Goal: Information Seeking & Learning: Learn about a topic

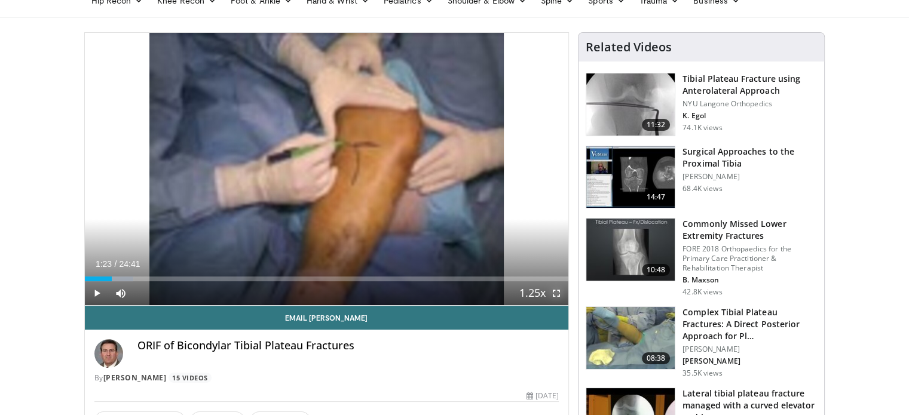
click at [556, 295] on span "Video Player" at bounding box center [556, 293] width 24 height 24
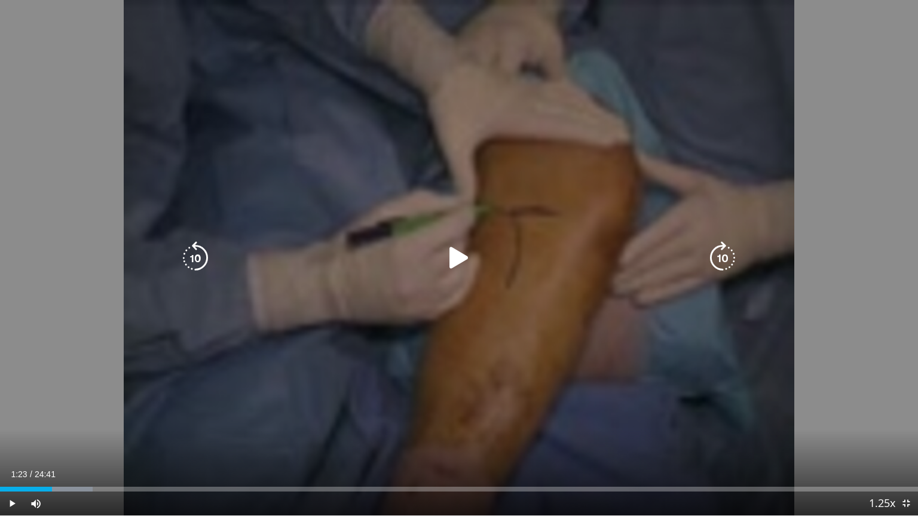
click at [450, 264] on icon "Video Player" at bounding box center [458, 257] width 33 height 33
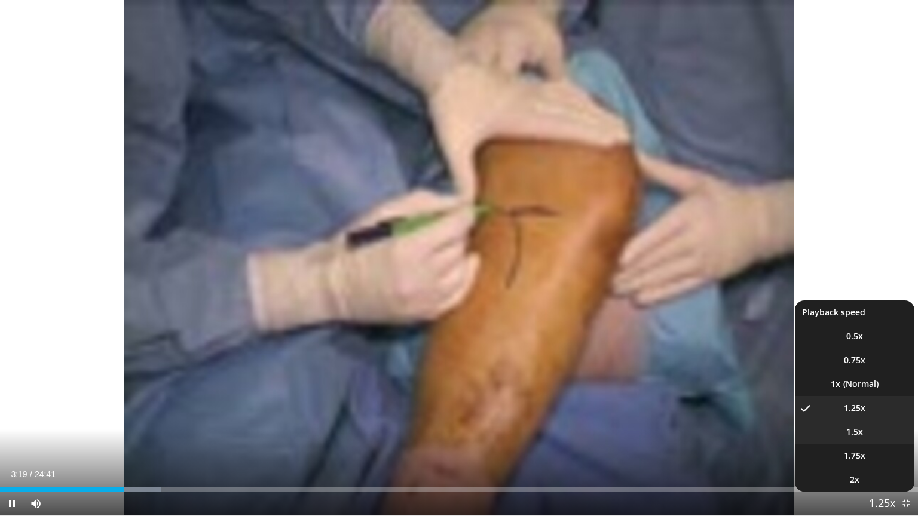
click at [865, 415] on li "1.5x" at bounding box center [855, 432] width 120 height 24
click at [852, 409] on video-js "**********" at bounding box center [459, 258] width 918 height 516
click at [859, 406] on span "1.25x" at bounding box center [855, 408] width 22 height 12
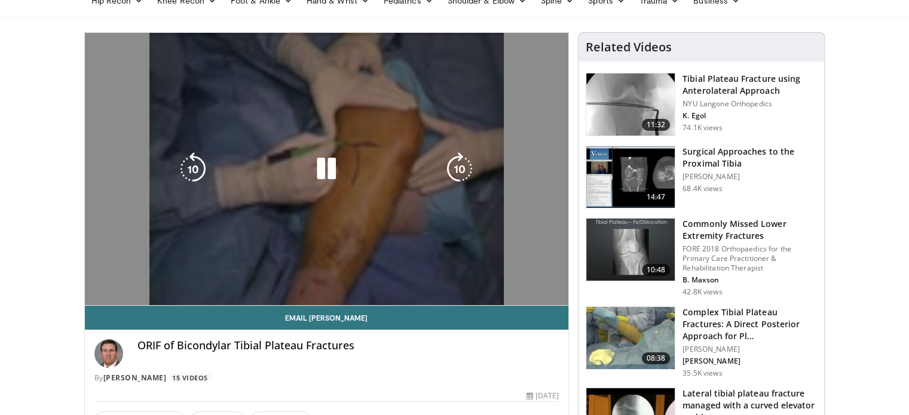
click at [94, 293] on video-js "**********" at bounding box center [327, 169] width 484 height 273
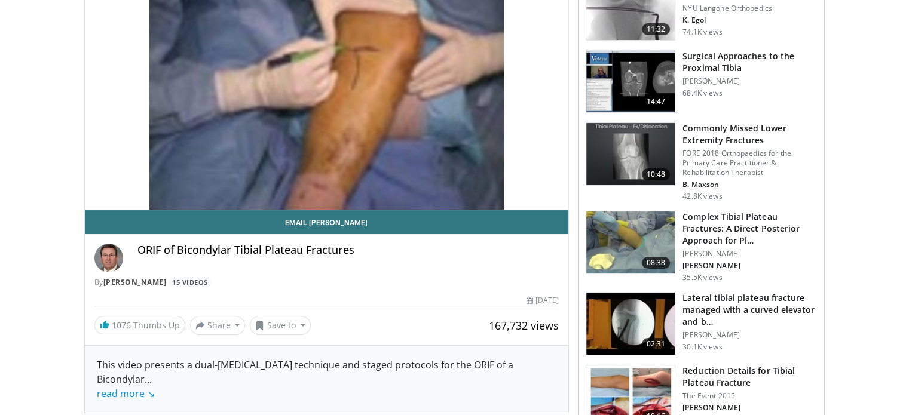
scroll to position [179, 0]
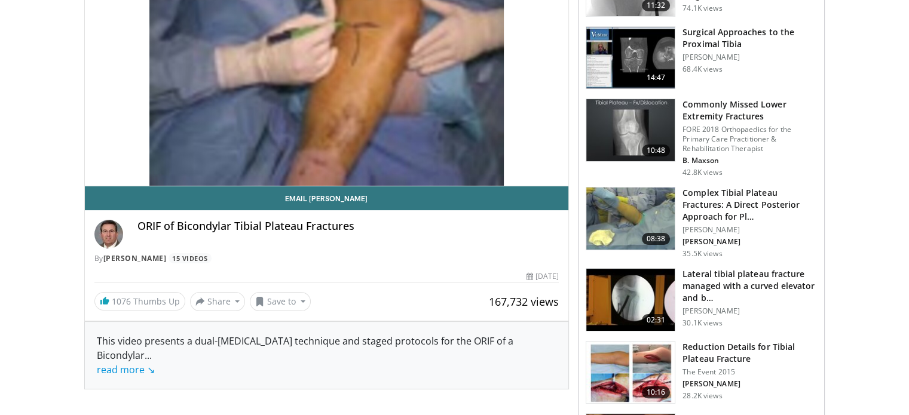
click at [702, 353] on h3 "Reduction Details for Tibial Plateau Fracture" at bounding box center [749, 353] width 134 height 24
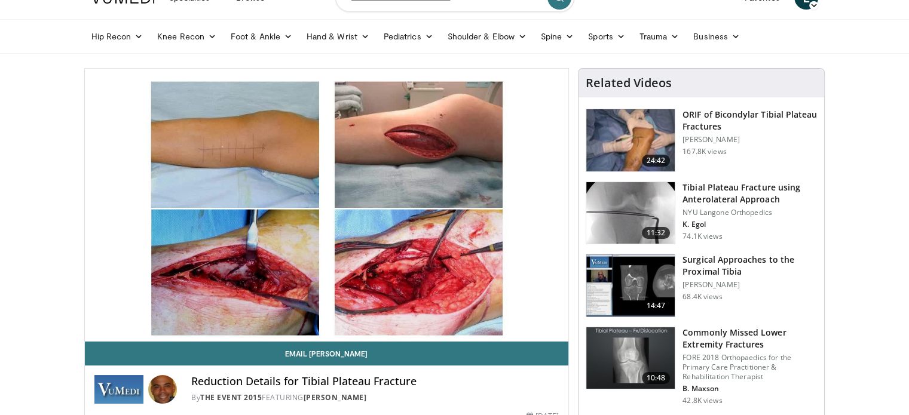
scroll to position [48, 0]
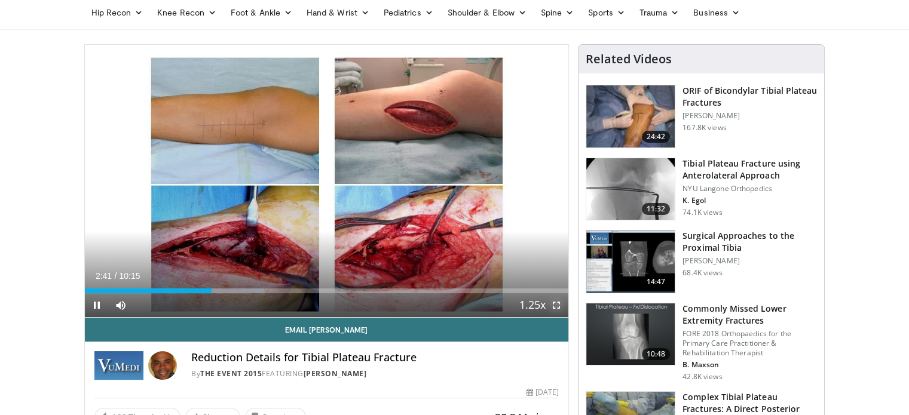
click at [559, 310] on span "Video Player" at bounding box center [556, 305] width 24 height 24
click at [559, 306] on span "Video Player" at bounding box center [556, 305] width 24 height 24
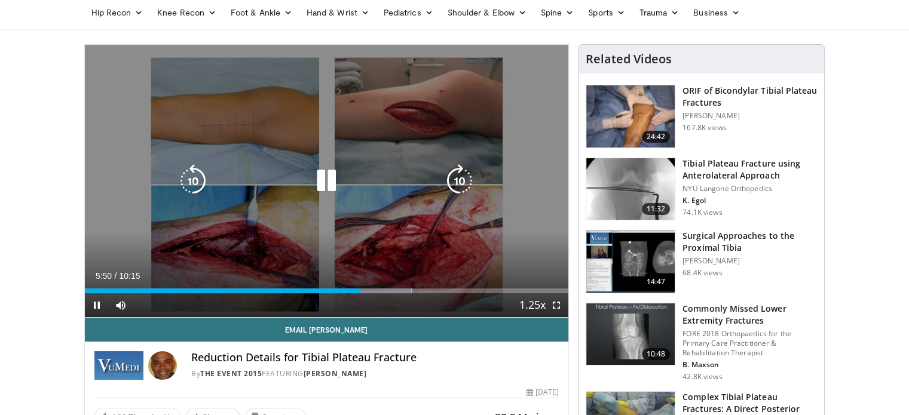
click at [329, 185] on icon "Video Player" at bounding box center [326, 180] width 33 height 33
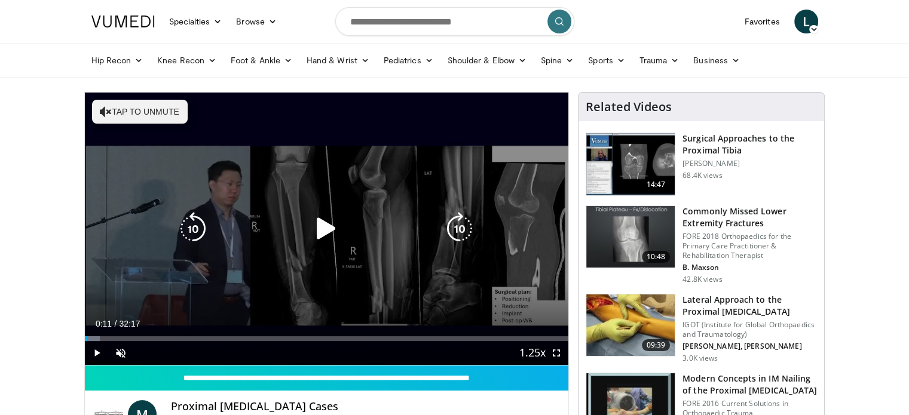
click at [325, 240] on icon "Video Player" at bounding box center [326, 228] width 33 height 33
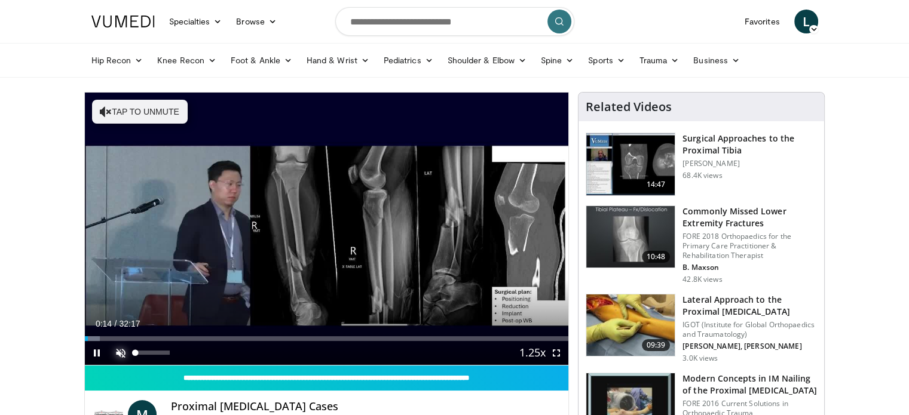
click at [123, 353] on span "Video Player" at bounding box center [121, 353] width 24 height 24
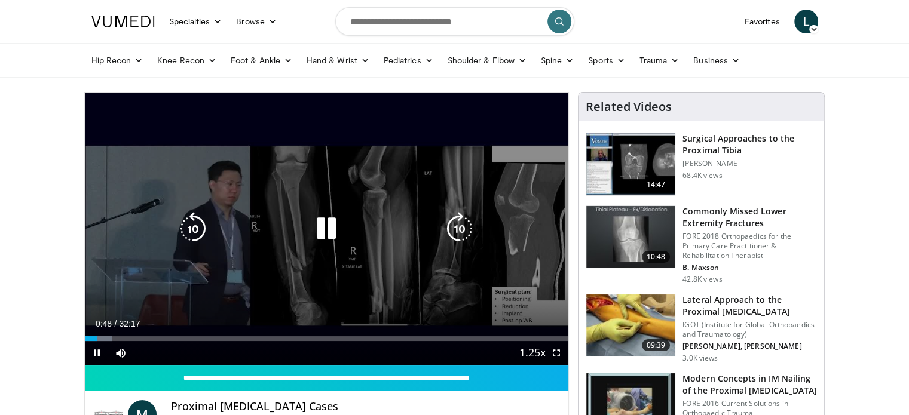
click at [331, 235] on icon "Video Player" at bounding box center [326, 228] width 33 height 33
click at [320, 235] on icon "Video Player" at bounding box center [326, 228] width 33 height 33
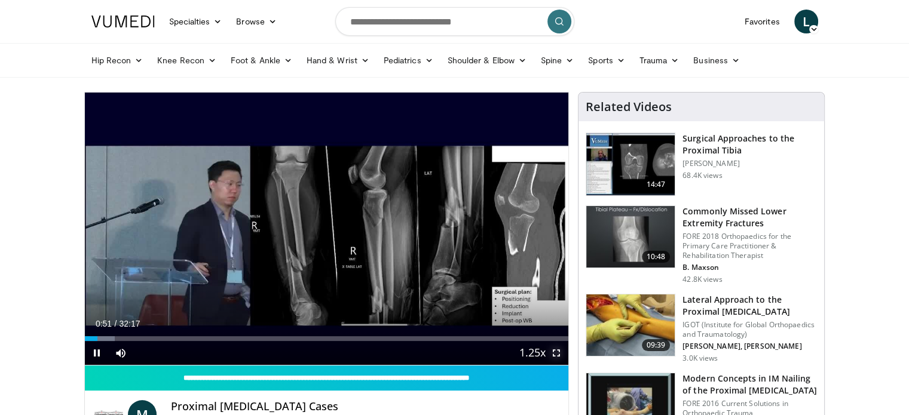
click at [556, 352] on span "Video Player" at bounding box center [556, 353] width 24 height 24
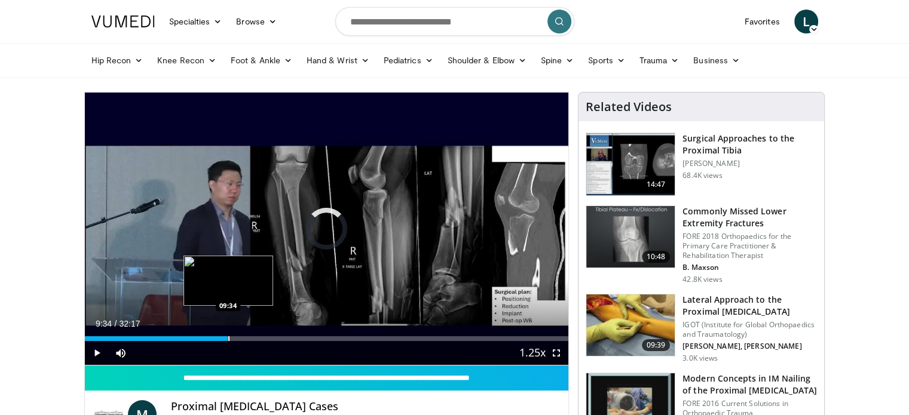
click at [228, 339] on div "Progress Bar" at bounding box center [228, 338] width 1 height 5
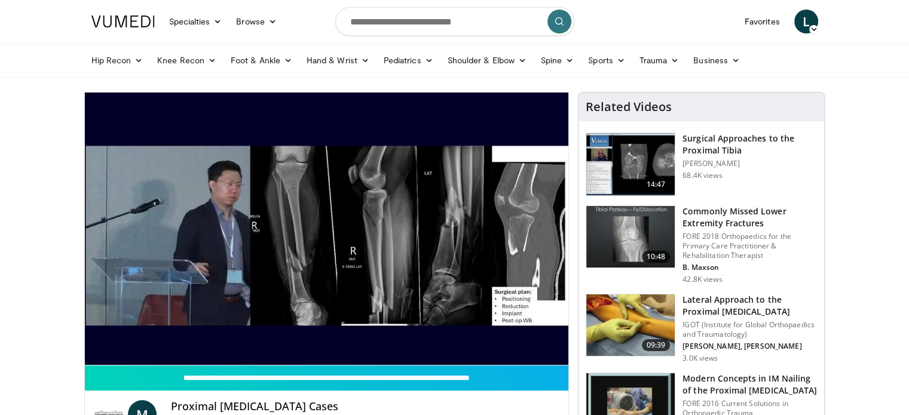
click at [279, 340] on video-js "**********" at bounding box center [327, 229] width 484 height 273
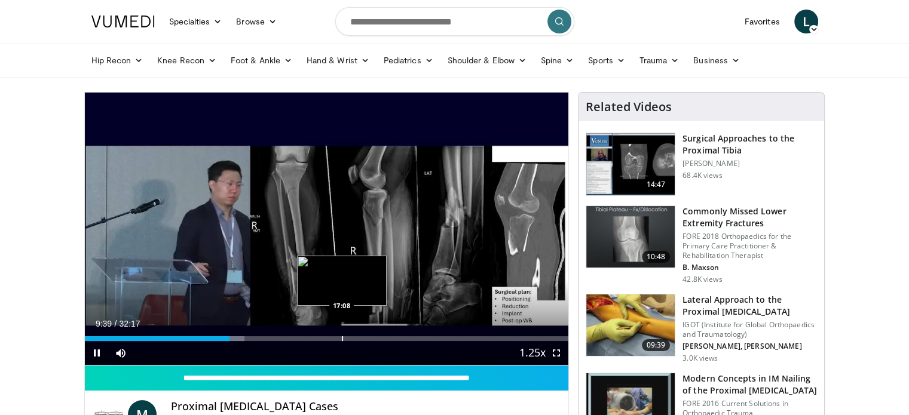
click at [342, 336] on div "Progress Bar" at bounding box center [342, 338] width 1 height 5
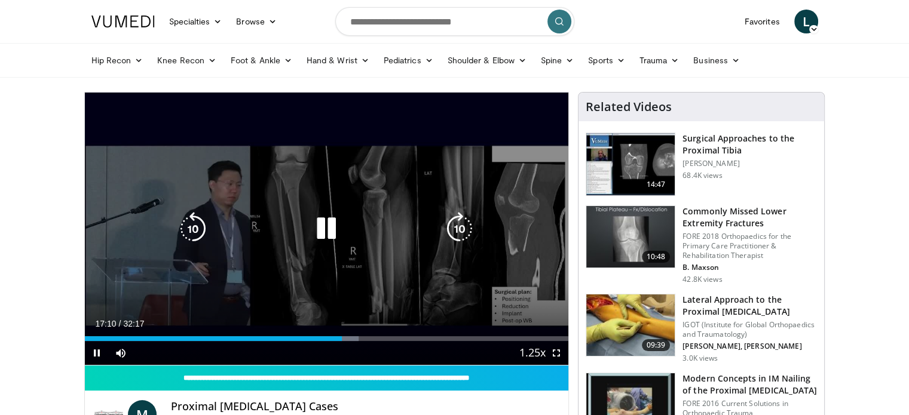
click at [377, 339] on video-js "**********" at bounding box center [327, 229] width 484 height 273
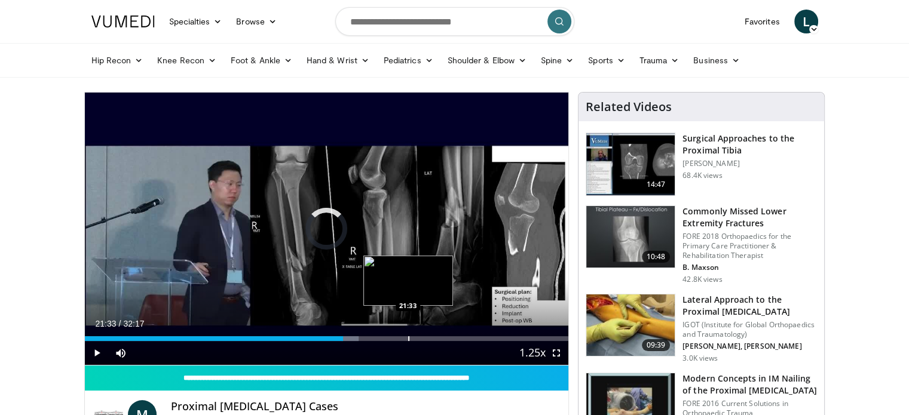
click at [408, 338] on div "Progress Bar" at bounding box center [408, 338] width 1 height 5
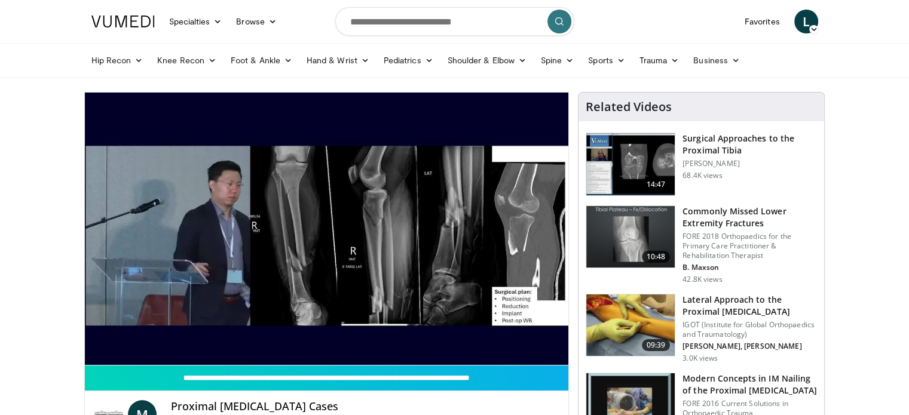
click at [662, 143] on img at bounding box center [630, 164] width 88 height 62
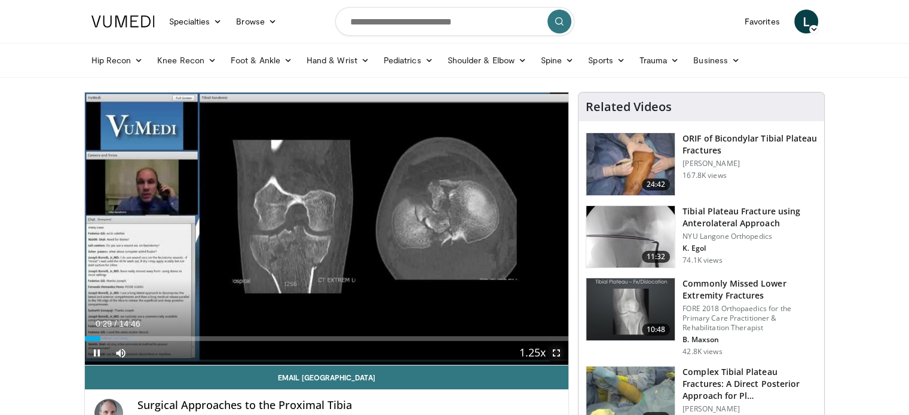
click at [556, 356] on span "Video Player" at bounding box center [556, 353] width 24 height 24
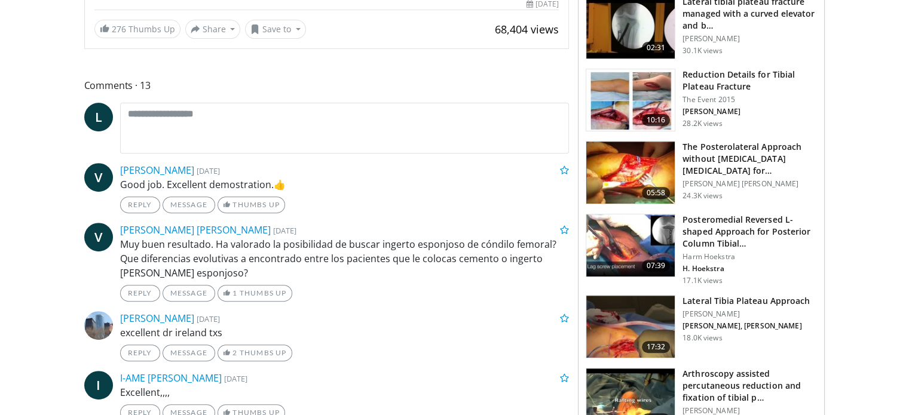
scroll to position [454, 0]
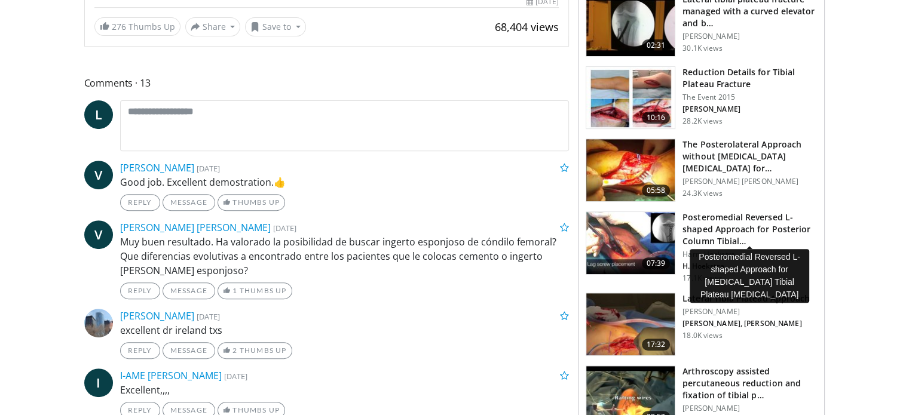
click at [706, 224] on h3 "Posteromedial Reversed L-shaped Approach for Posterior Column Tibial…" at bounding box center [749, 230] width 134 height 36
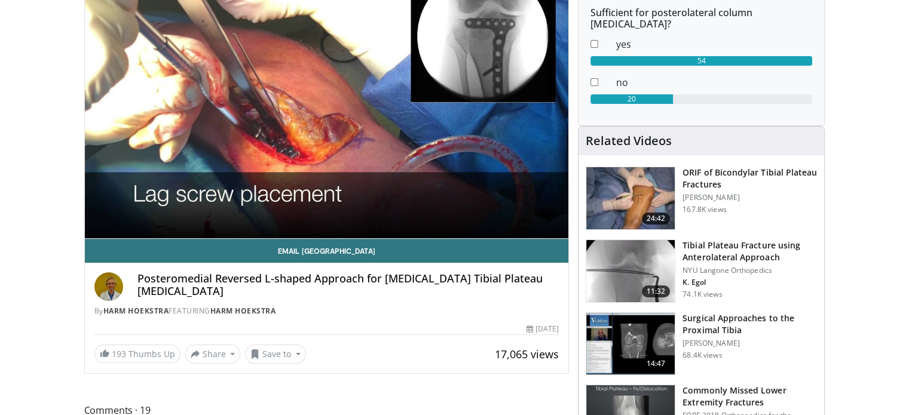
scroll to position [113, 0]
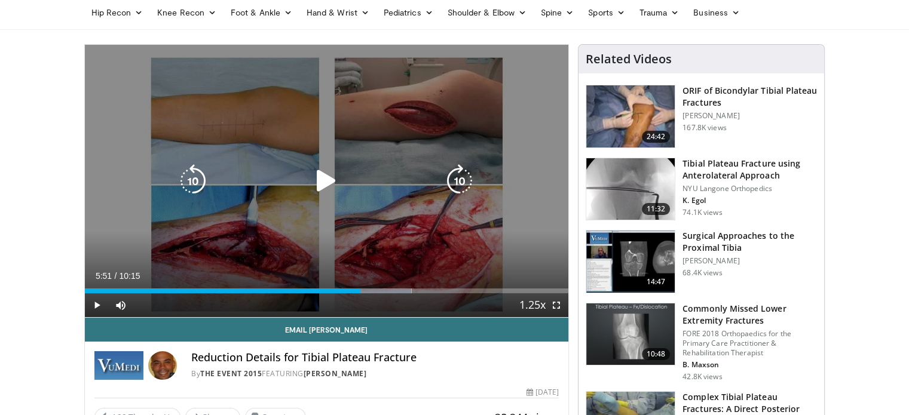
click at [331, 179] on icon "Video Player" at bounding box center [326, 180] width 33 height 33
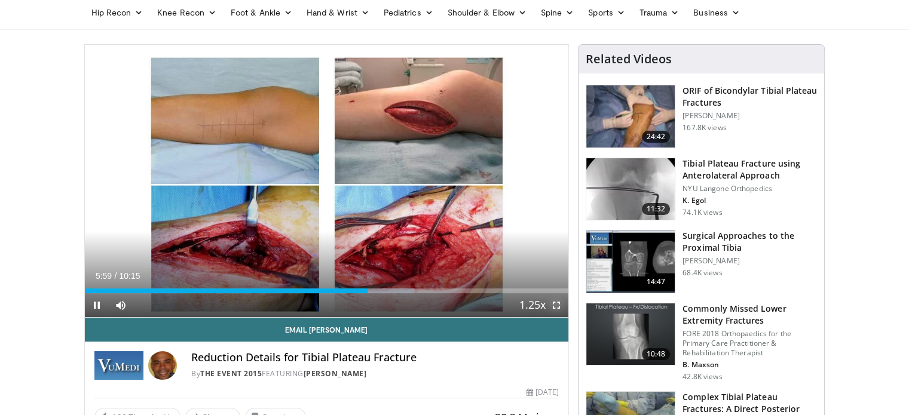
click at [555, 305] on span "Video Player" at bounding box center [556, 305] width 24 height 24
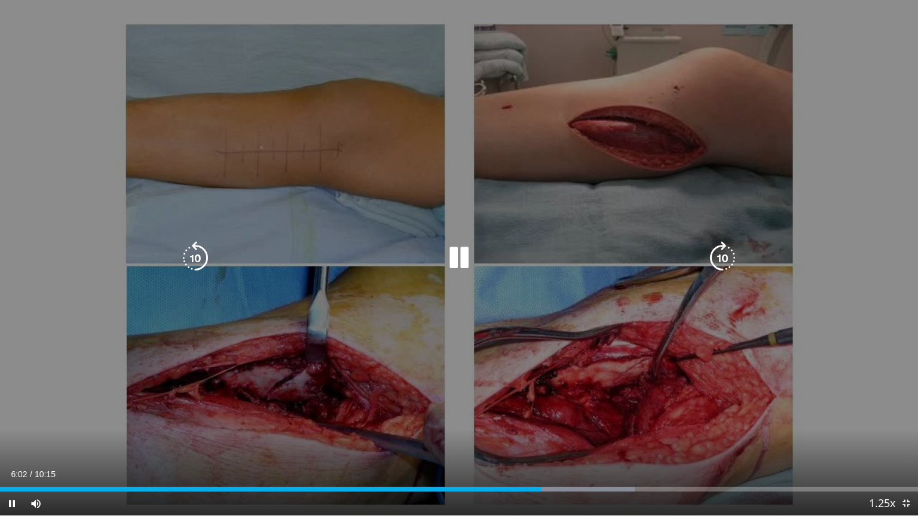
click at [468, 258] on icon "Video Player" at bounding box center [458, 257] width 33 height 33
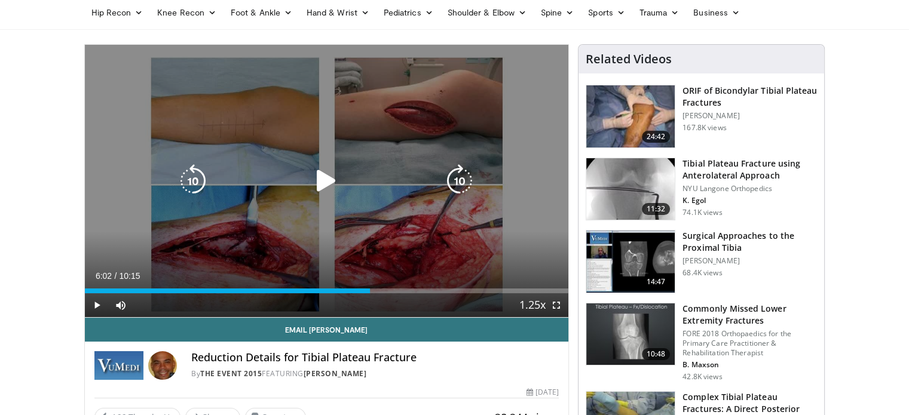
click at [323, 189] on icon "Video Player" at bounding box center [326, 180] width 33 height 33
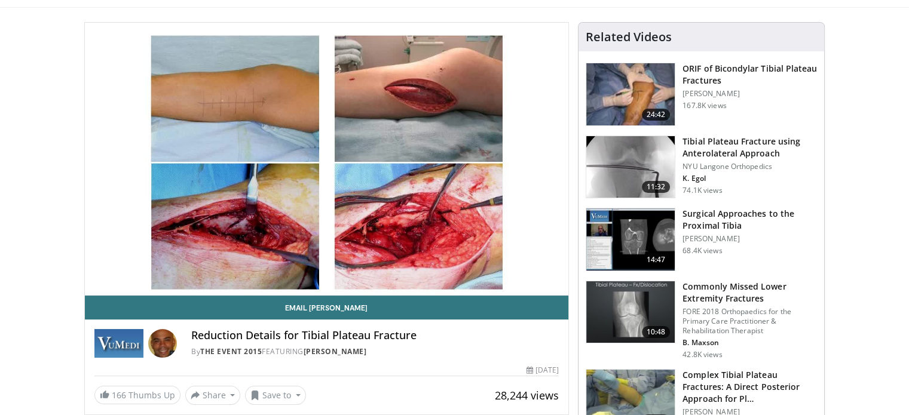
scroll to position [72, 0]
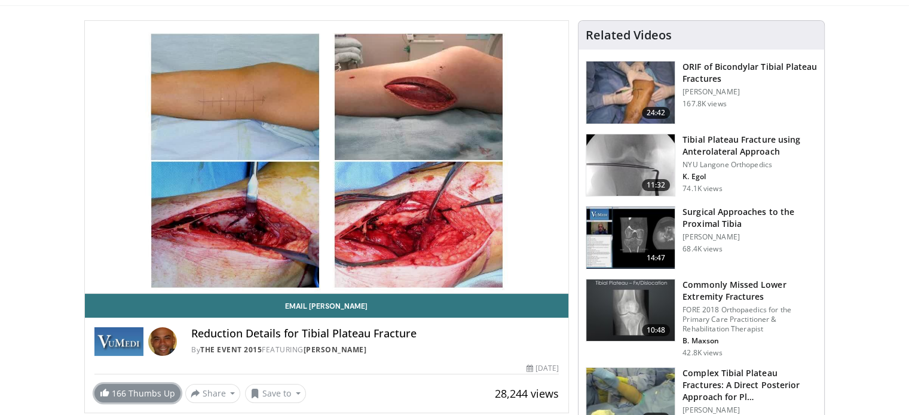
click at [112, 394] on span "166" at bounding box center [119, 393] width 14 height 11
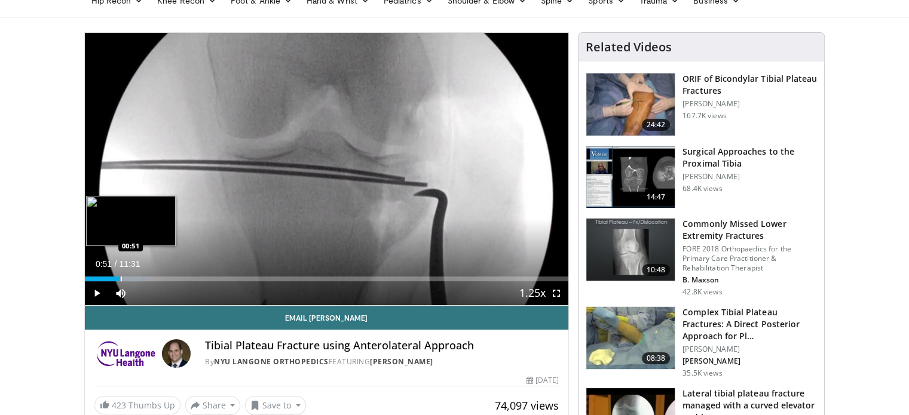
click at [121, 279] on div "Progress Bar" at bounding box center [121, 279] width 1 height 5
click at [112, 277] on div "00:40" at bounding box center [99, 279] width 28 height 5
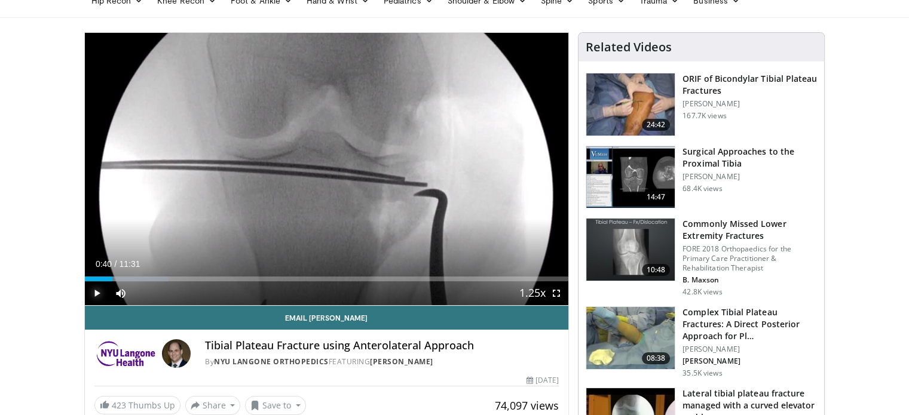
click at [95, 296] on span "Video Player" at bounding box center [97, 293] width 24 height 24
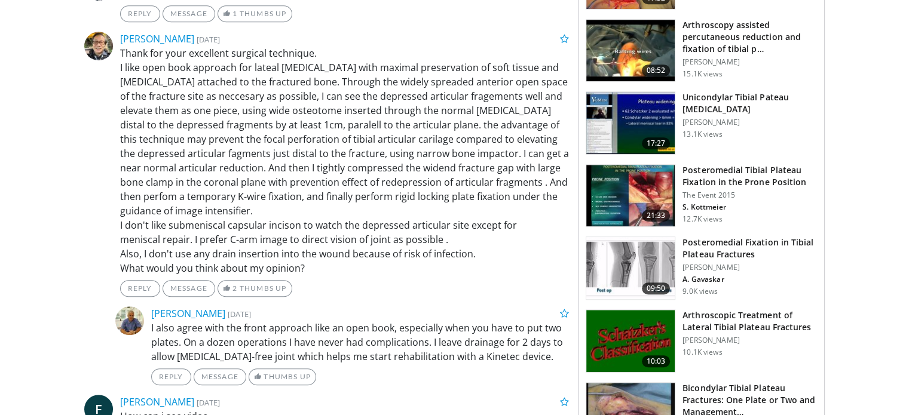
scroll to position [835, 0]
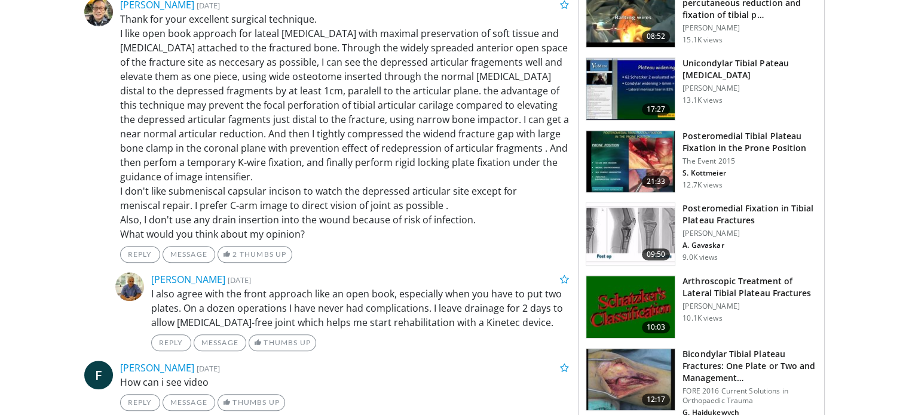
click at [765, 205] on h3 "Posteromedial Fixation in Tibial Plateau Fractures" at bounding box center [749, 215] width 134 height 24
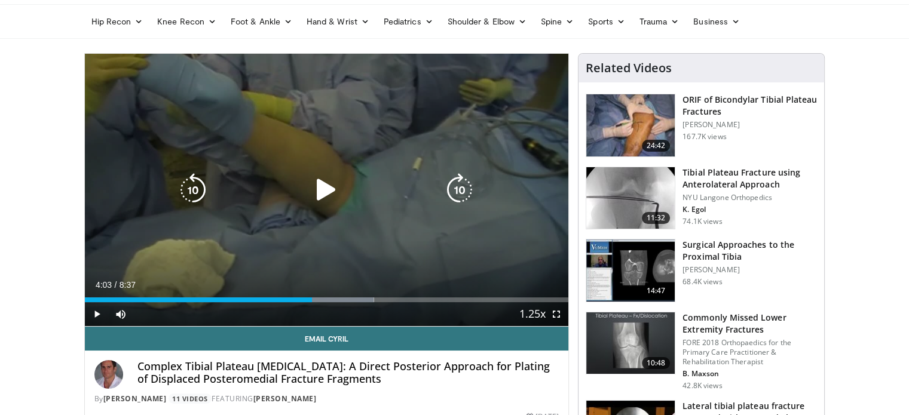
click at [311, 197] on icon "Video Player" at bounding box center [326, 189] width 33 height 33
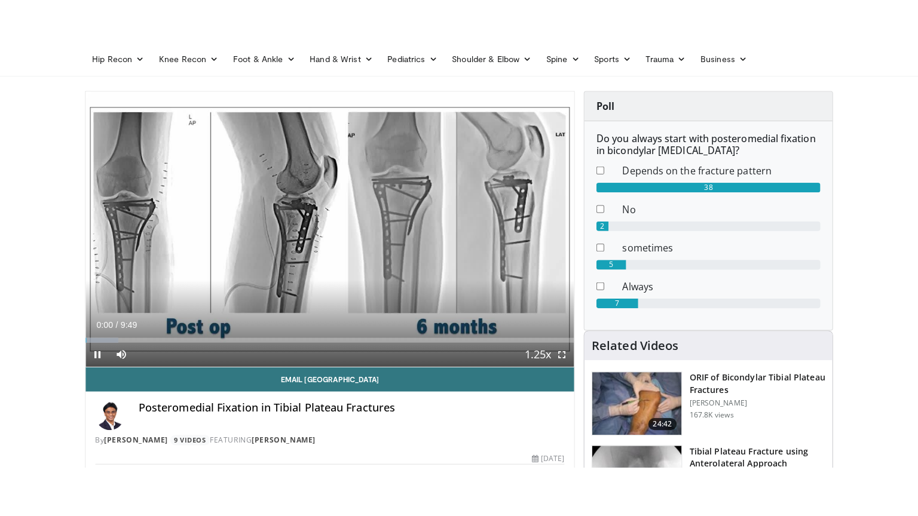
scroll to position [62, 0]
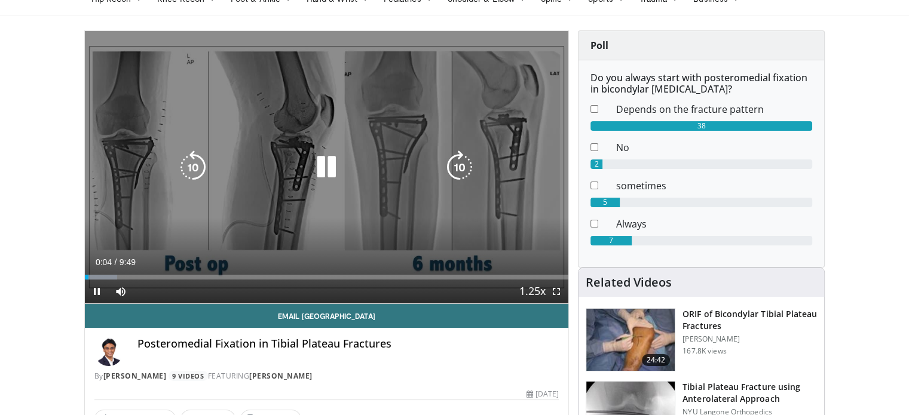
click at [333, 173] on icon "Video Player" at bounding box center [326, 167] width 33 height 33
click at [318, 172] on icon "Video Player" at bounding box center [326, 167] width 33 height 33
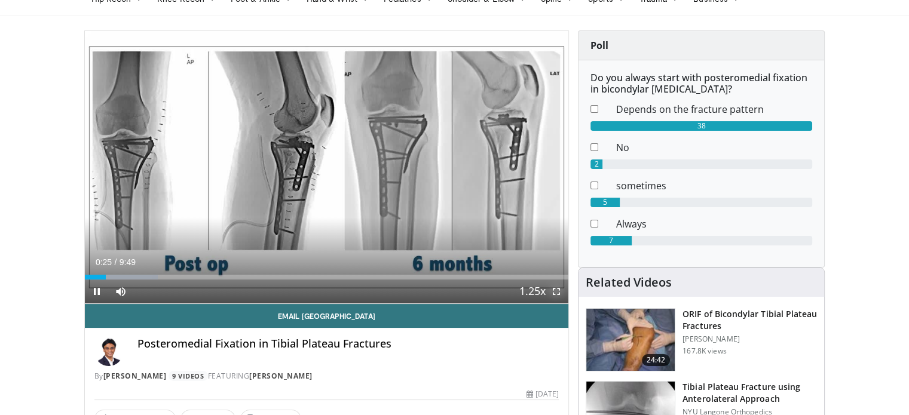
click at [556, 295] on span "Video Player" at bounding box center [556, 292] width 24 height 24
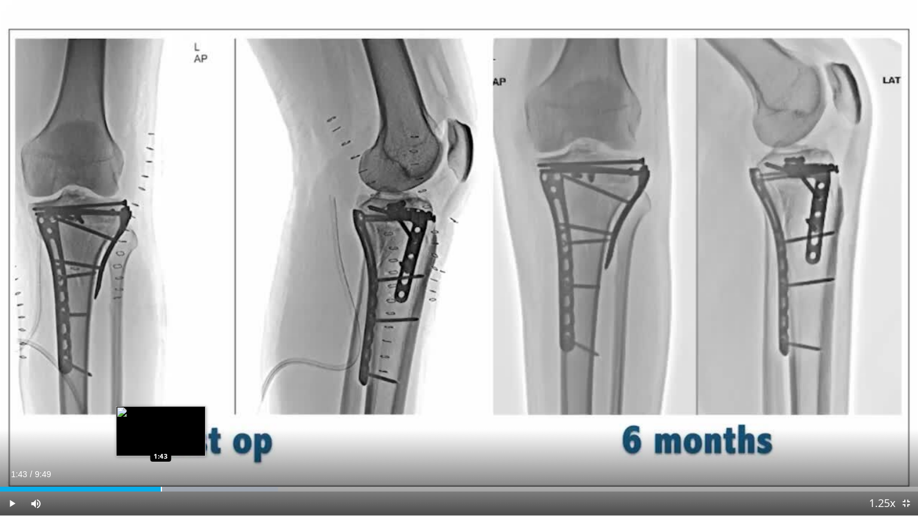
click at [160, 415] on div "Loaded : 30.28% 1:43 1:43" at bounding box center [459, 489] width 918 height 5
click at [142, 415] on div "Progress Bar" at bounding box center [142, 489] width 1 height 5
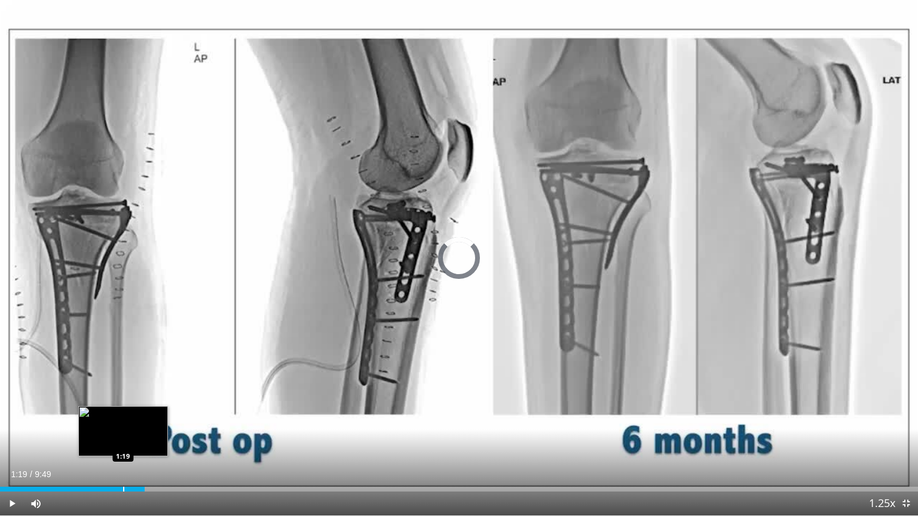
click at [123, 415] on div "Progress Bar" at bounding box center [123, 489] width 1 height 5
click at [109, 415] on div "Progress Bar" at bounding box center [109, 489] width 1 height 5
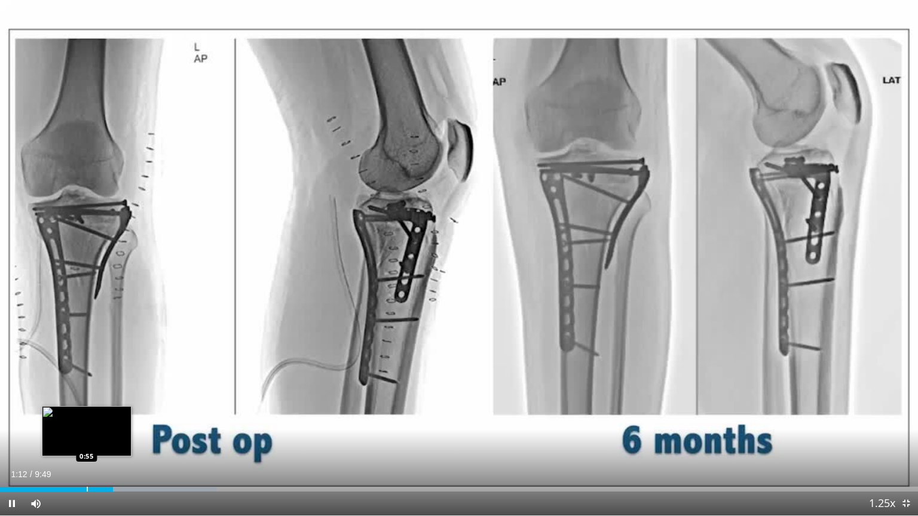
click at [86, 415] on div "1:12" at bounding box center [56, 489] width 113 height 5
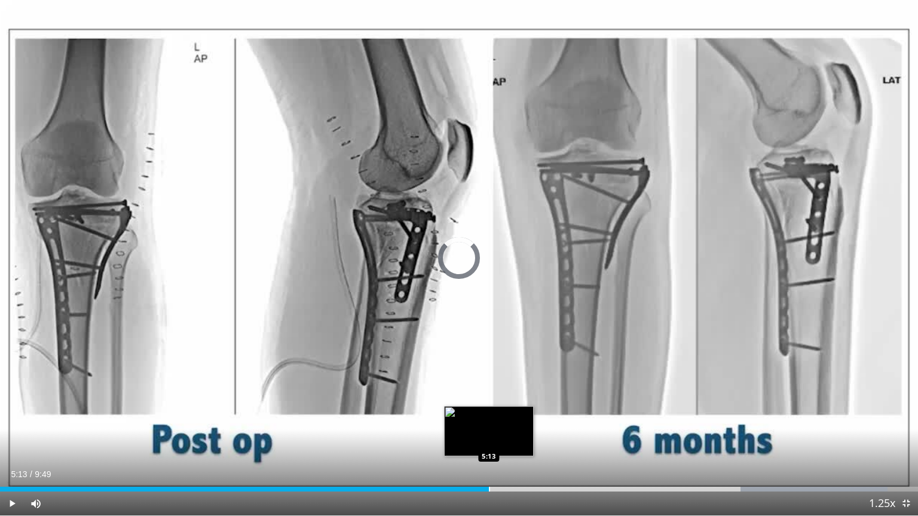
click at [489, 415] on div "Loaded : 96.71% 5:13 5:13" at bounding box center [459, 485] width 918 height 11
